Goal: Task Accomplishment & Management: Use online tool/utility

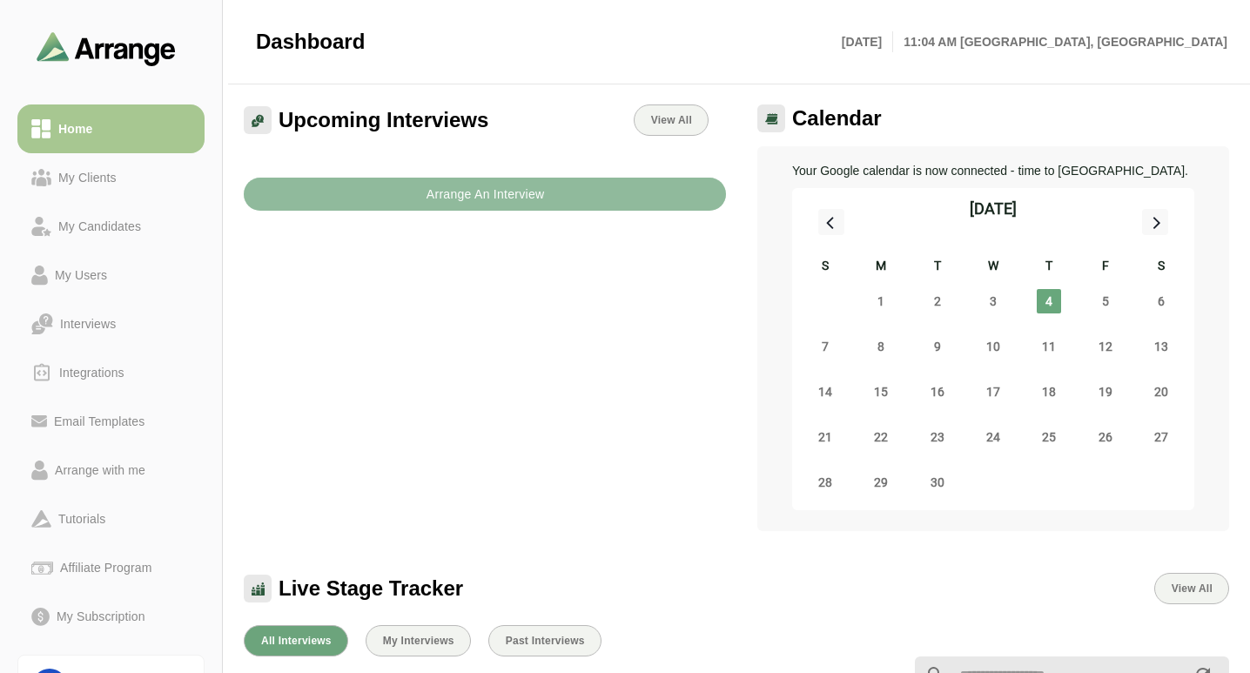
click at [480, 198] on b "Arrange An Interview" at bounding box center [485, 194] width 119 height 33
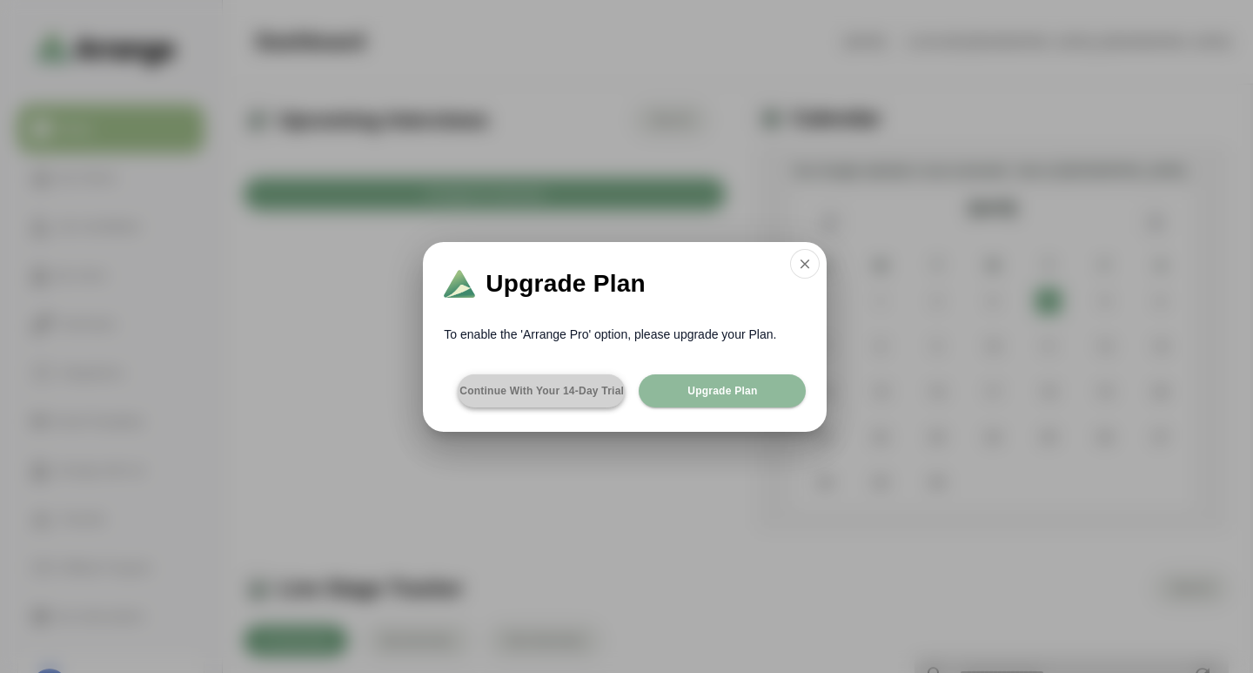
click at [525, 392] on span "Continue with your 14-day Trial" at bounding box center [541, 391] width 165 height 14
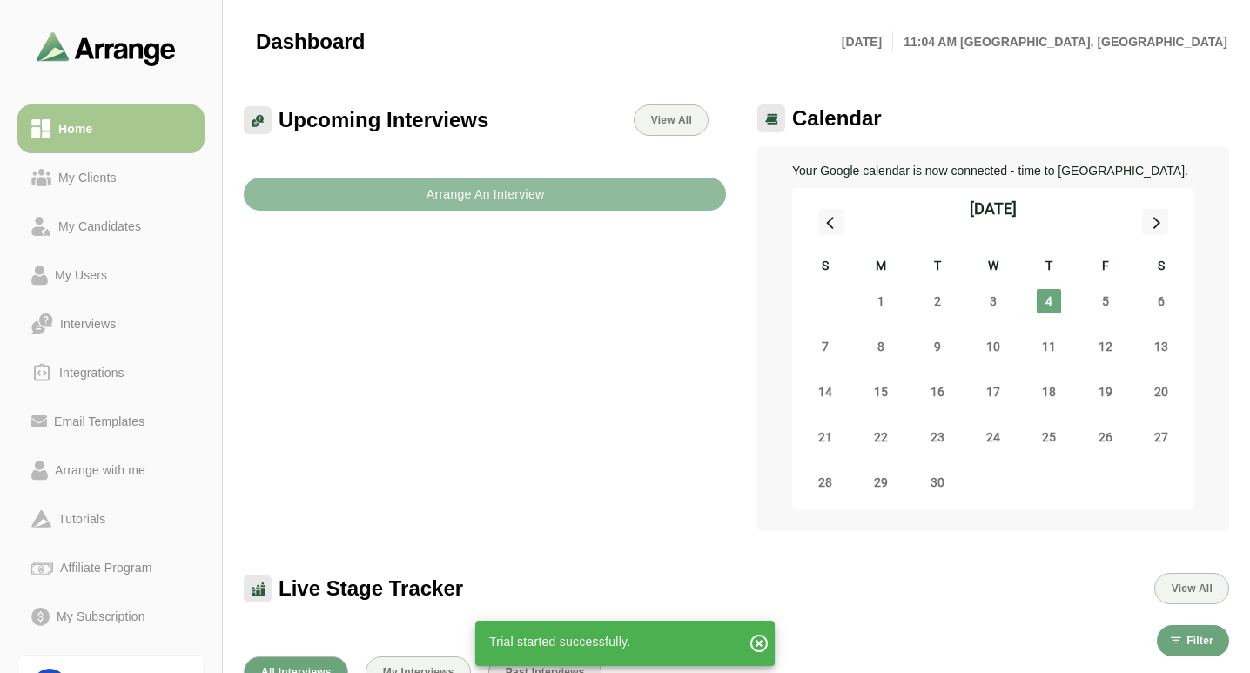
click at [466, 202] on b "Arrange An Interview" at bounding box center [485, 194] width 119 height 33
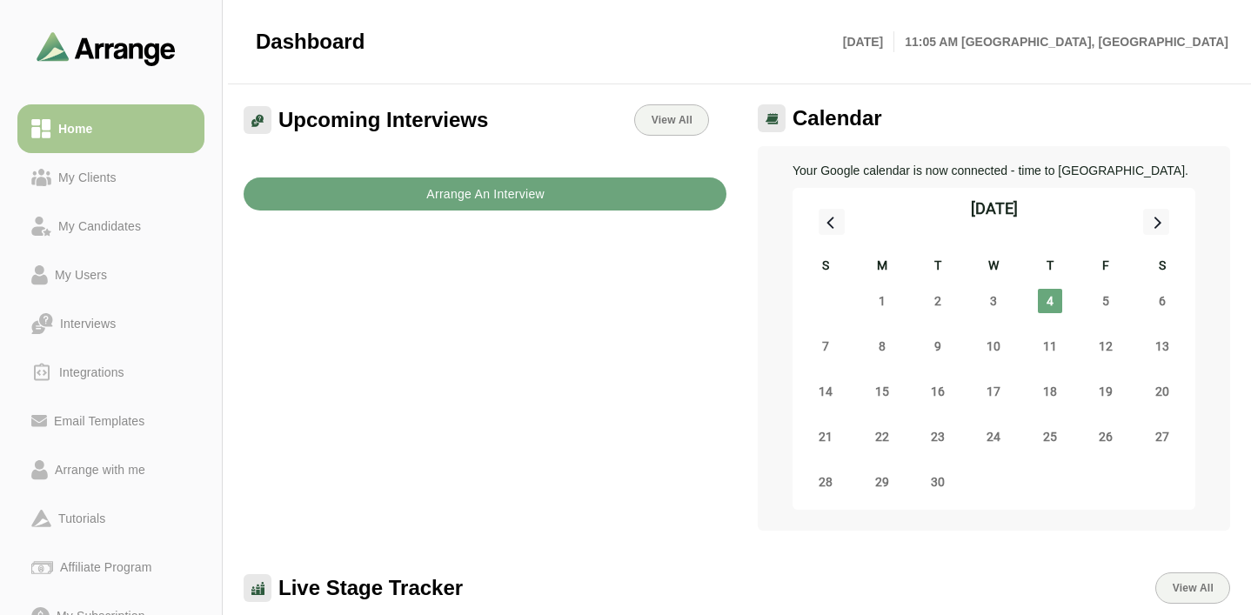
click at [461, 191] on b "Arrange An Interview" at bounding box center [485, 194] width 119 height 33
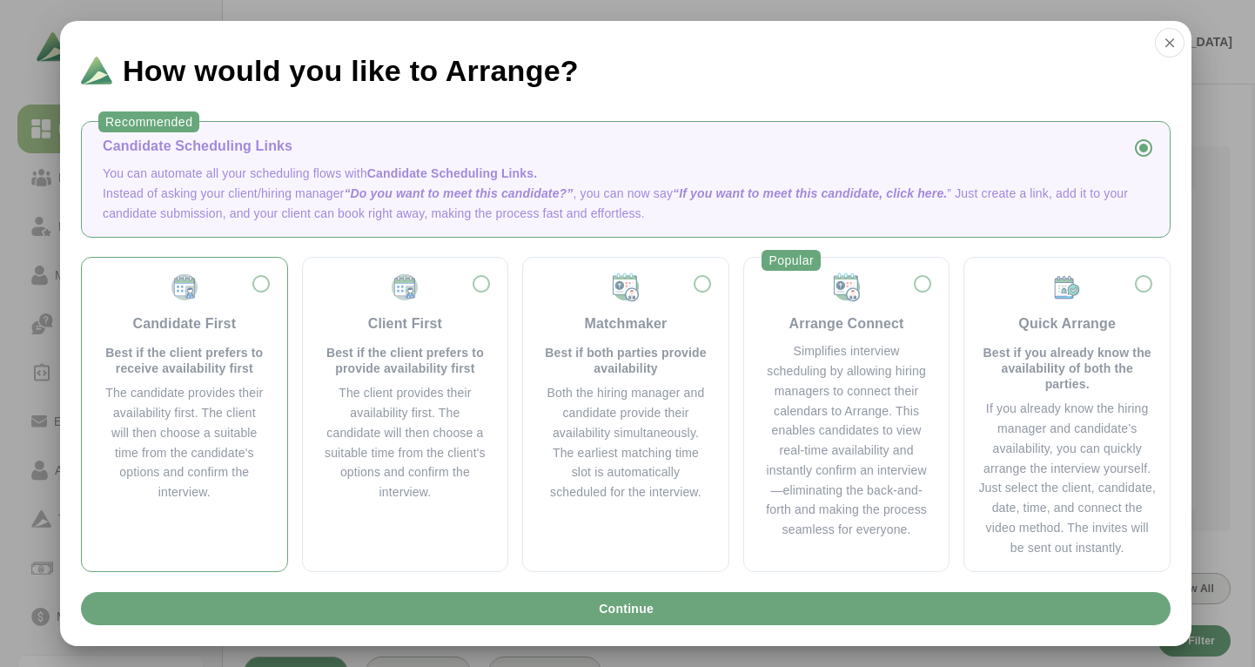
click at [165, 400] on div "The candidate provides their availability first. The client will then choose a …" at bounding box center [185, 442] width 164 height 119
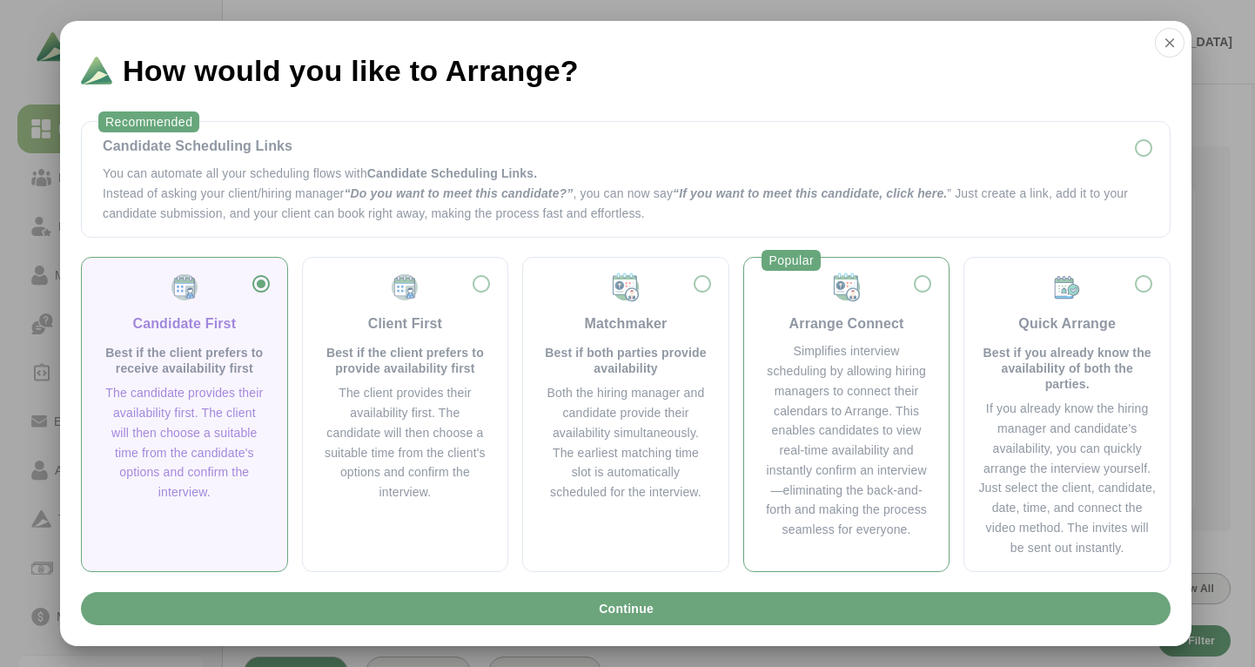
click at [801, 452] on div "Simplifies interview scheduling by allowing hiring managers to connect their ca…" at bounding box center [847, 440] width 164 height 198
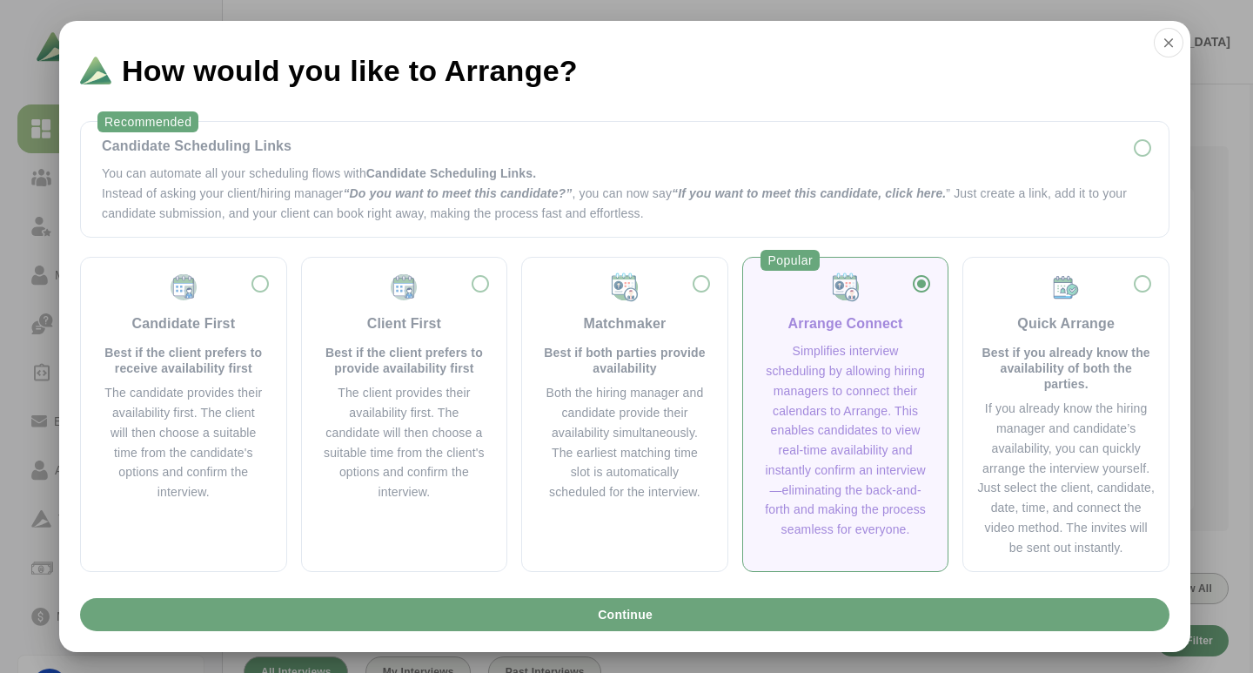
click at [594, 54] on div "How would you like to Arrange?" at bounding box center [624, 63] width 1131 height 85
drag, startPoint x: 70, startPoint y: 143, endPoint x: 661, endPoint y: 217, distance: 594.6
click at [661, 217] on div "Recommended Candidate Scheduling Links You can automate all your scheduling flo…" at bounding box center [624, 349] width 1131 height 484
